Goal: Check status

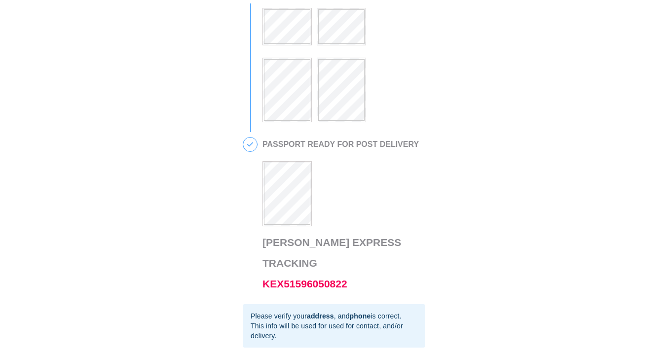
scroll to position [240, 0]
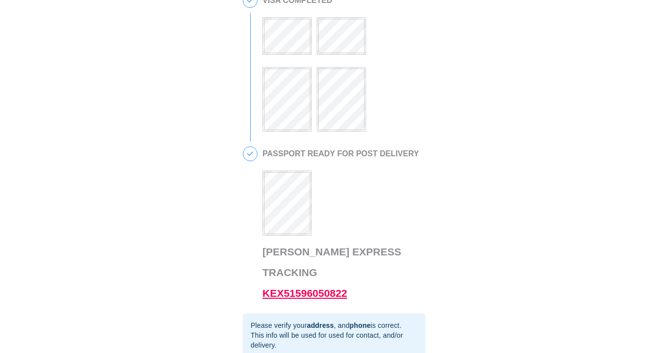
click at [324, 288] on link "KEX51596050822" at bounding box center [304, 293] width 85 height 11
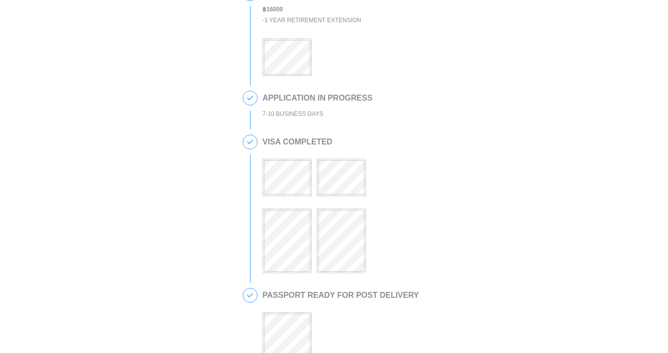
scroll to position [180, 0]
